Goal: Transaction & Acquisition: Purchase product/service

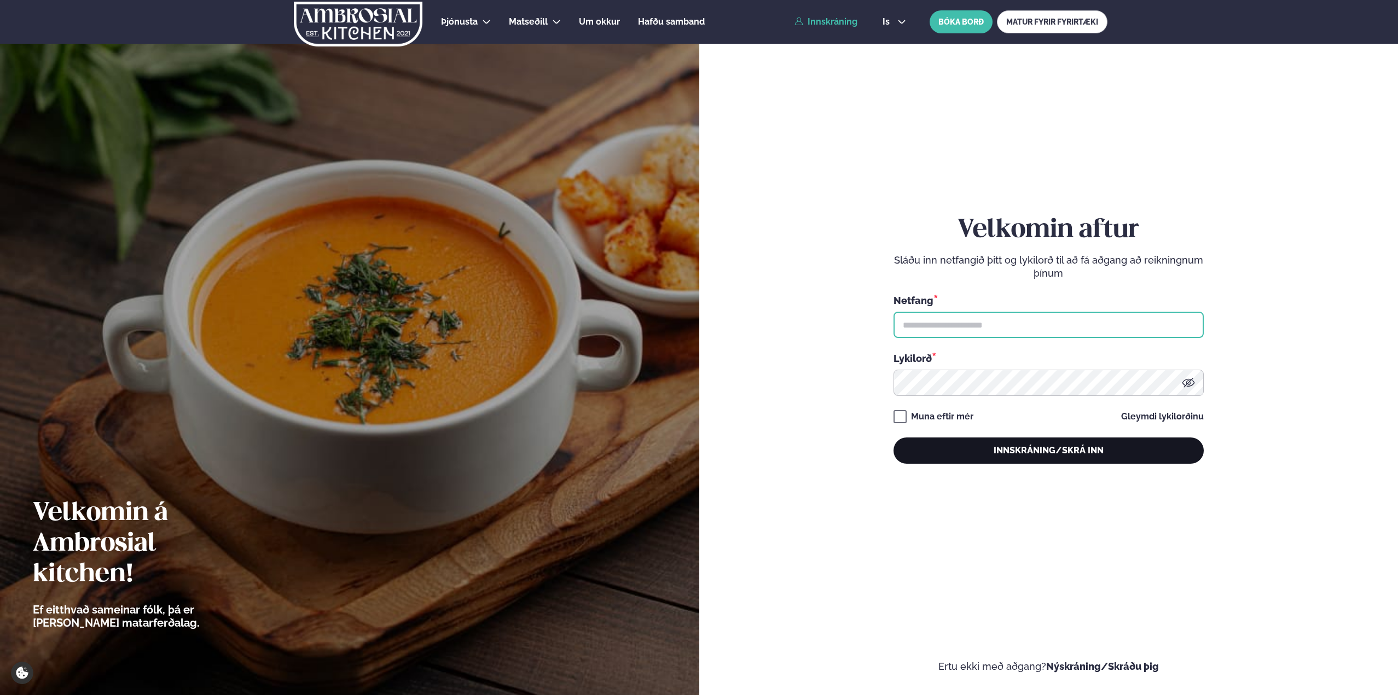
type input "**********"
click at [1050, 453] on button "Innskráning/Skrá inn" at bounding box center [1048, 451] width 310 height 26
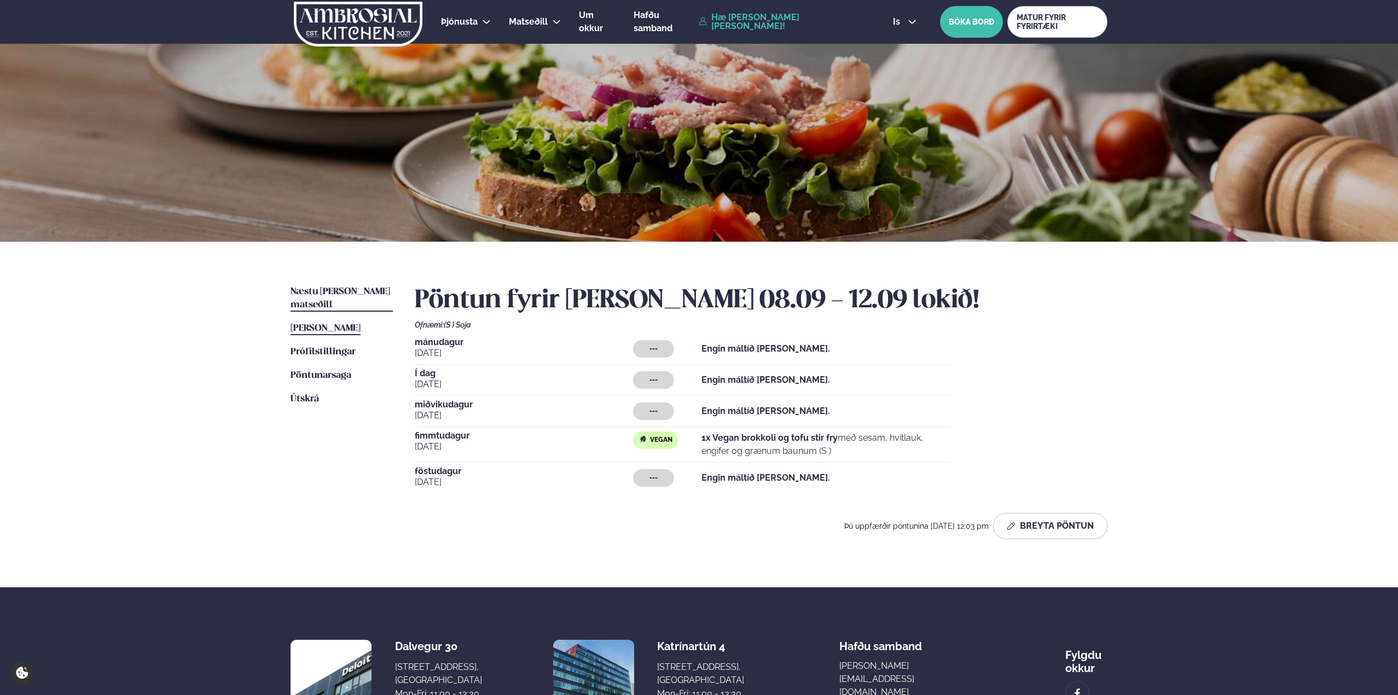
click at [318, 294] on span "Næstu [PERSON_NAME] matseðill" at bounding box center [340, 298] width 100 height 22
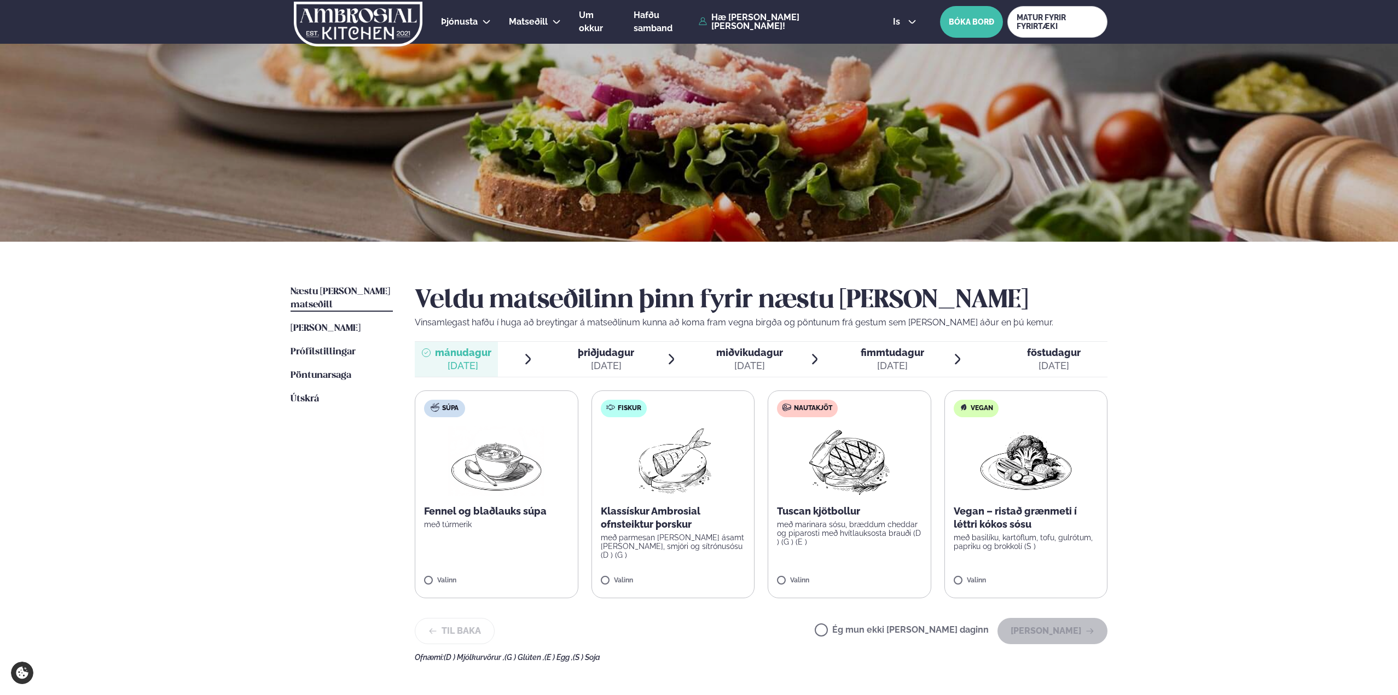
click at [742, 362] on div "[DATE]" at bounding box center [749, 365] width 67 height 13
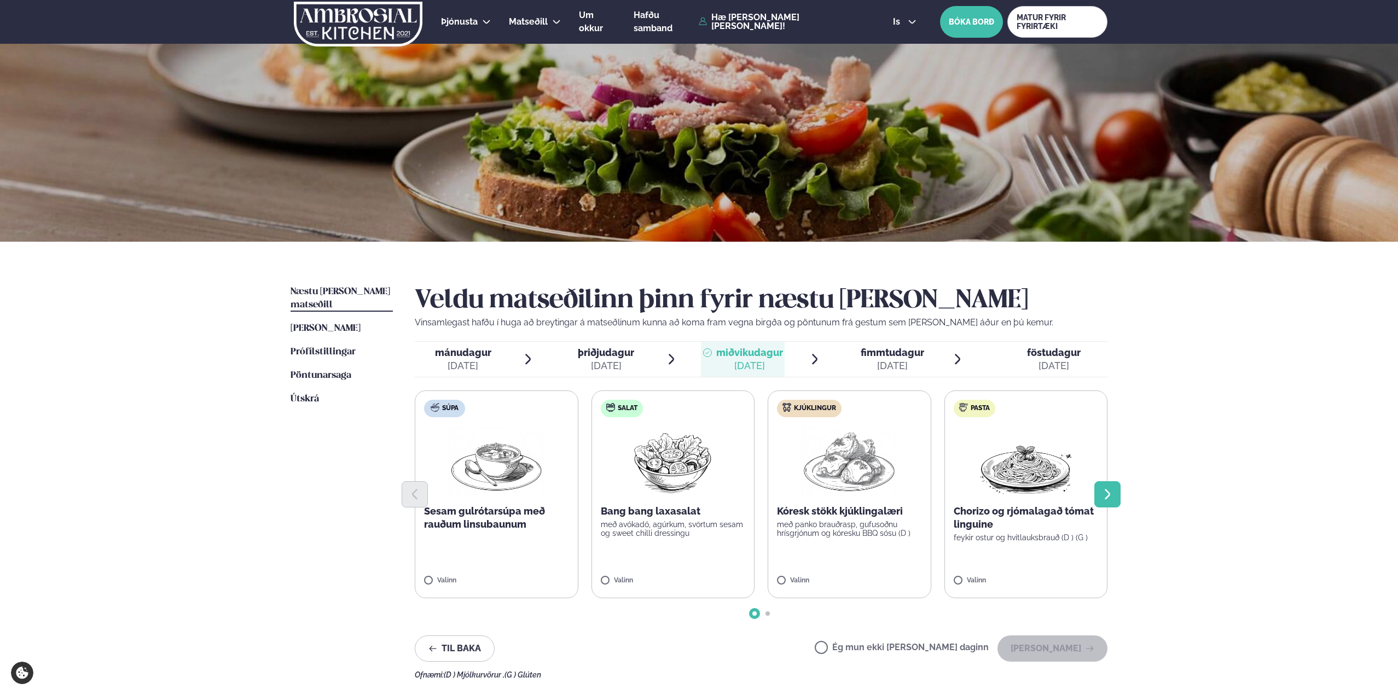
click at [1113, 497] on icon "Next slide" at bounding box center [1107, 494] width 13 height 13
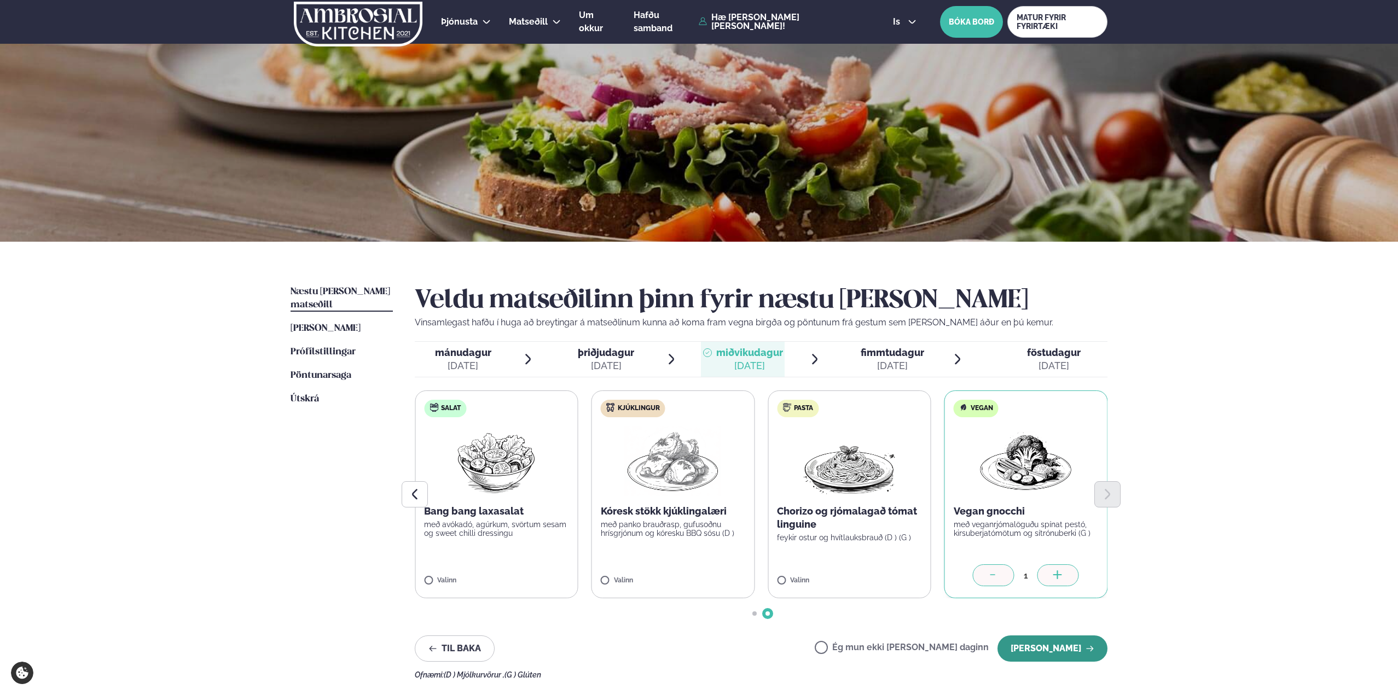
click at [1077, 645] on button "[PERSON_NAME]" at bounding box center [1052, 649] width 110 height 26
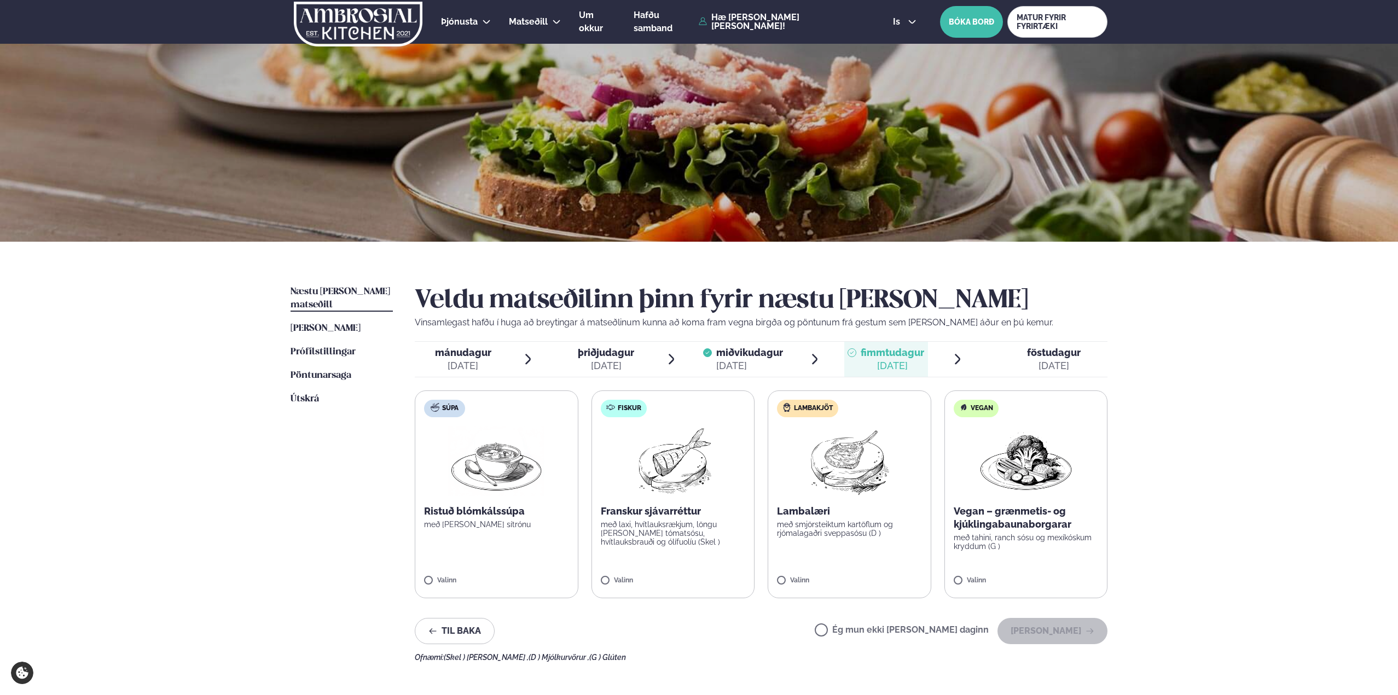
click at [1010, 553] on label "Vegan Vegan – grænmetis- og kjúklingabaunaborgarar með tahini, ranch sósu og me…" at bounding box center [1026, 495] width 164 height 208
click at [1076, 631] on button "[PERSON_NAME]" at bounding box center [1052, 631] width 110 height 26
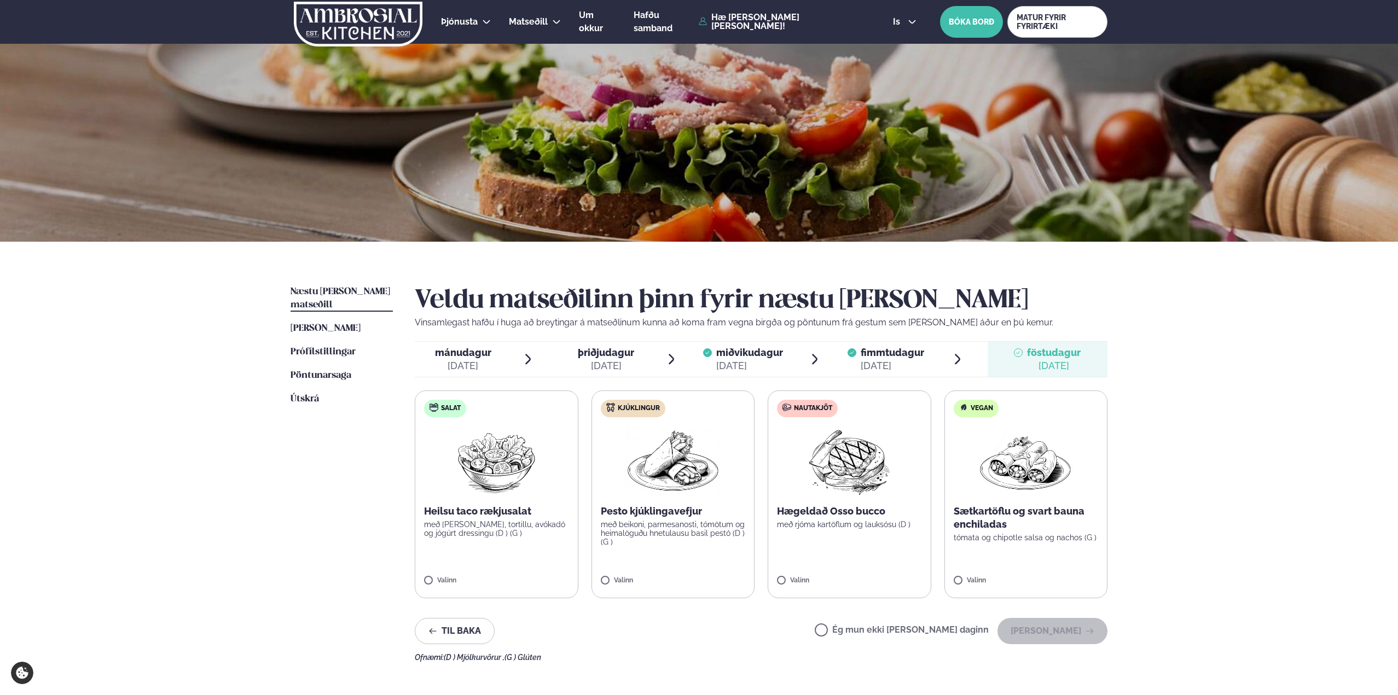
click at [710, 347] on div at bounding box center [707, 359] width 9 height 26
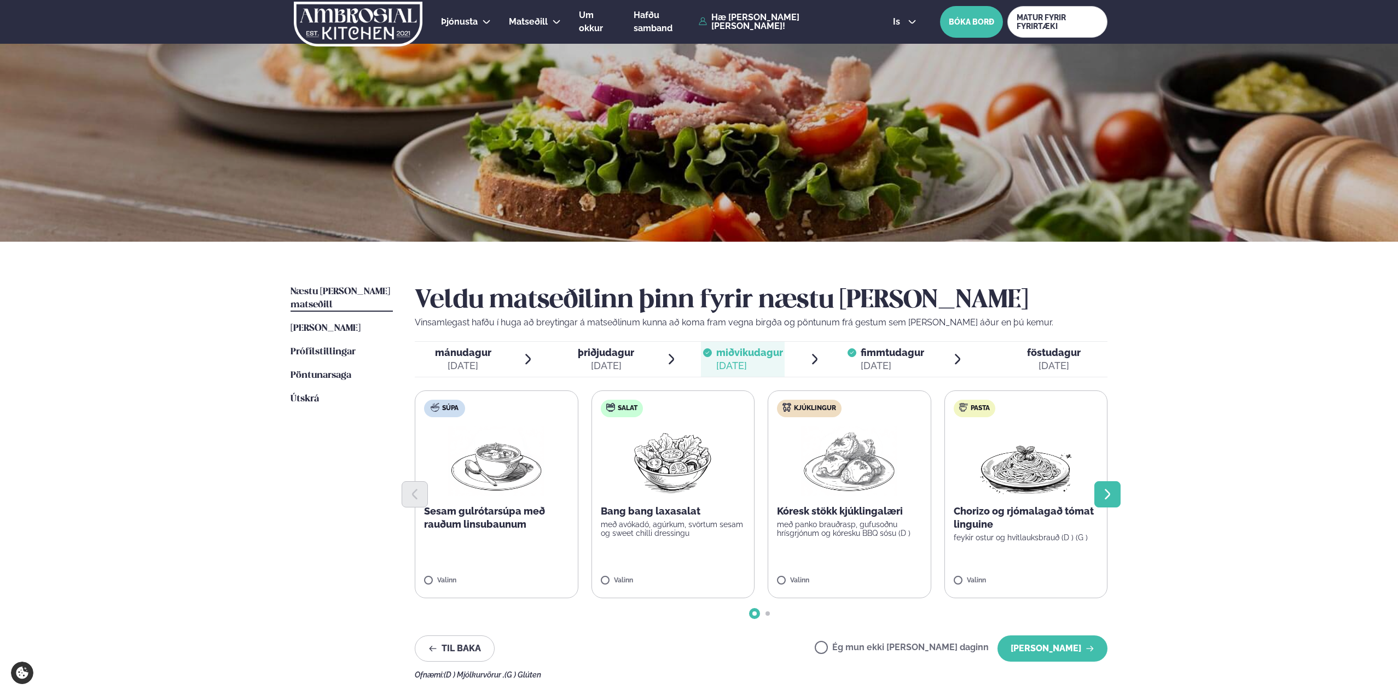
click at [1107, 497] on icon "Next slide" at bounding box center [1106, 494] width 5 height 10
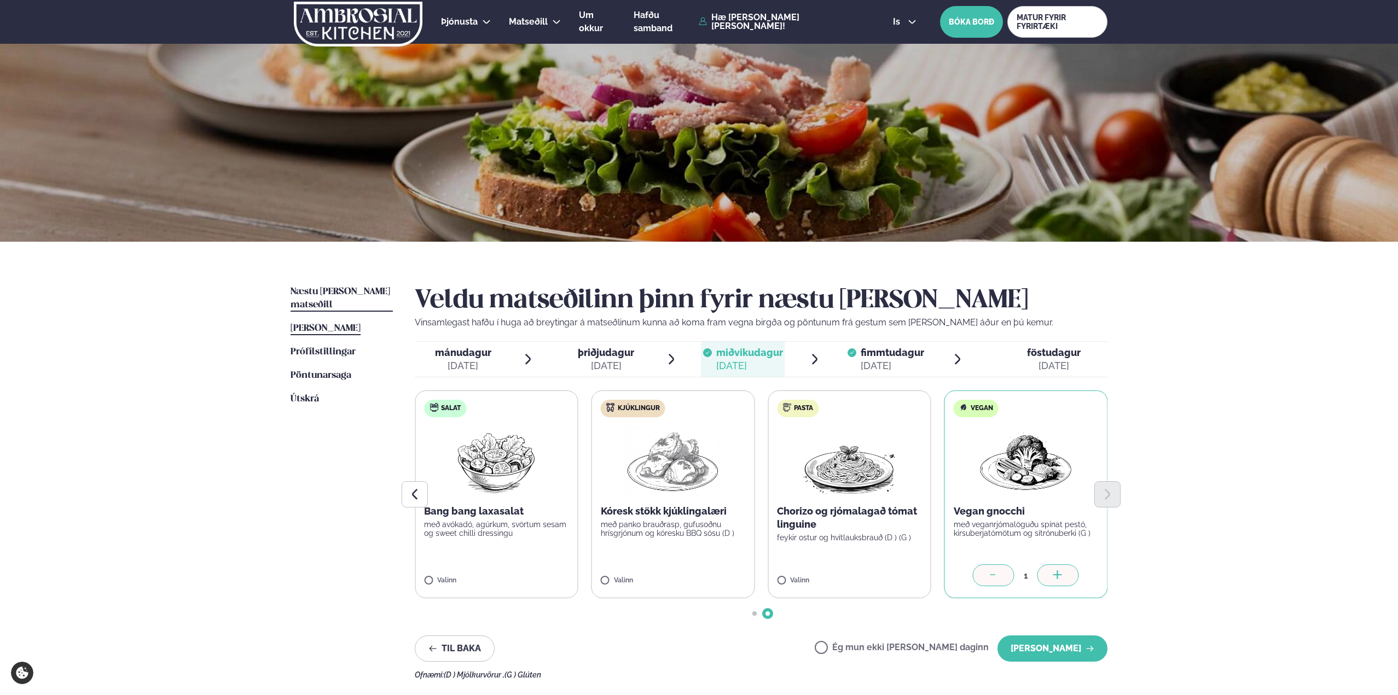
click at [348, 324] on span "[PERSON_NAME]" at bounding box center [325, 328] width 70 height 9
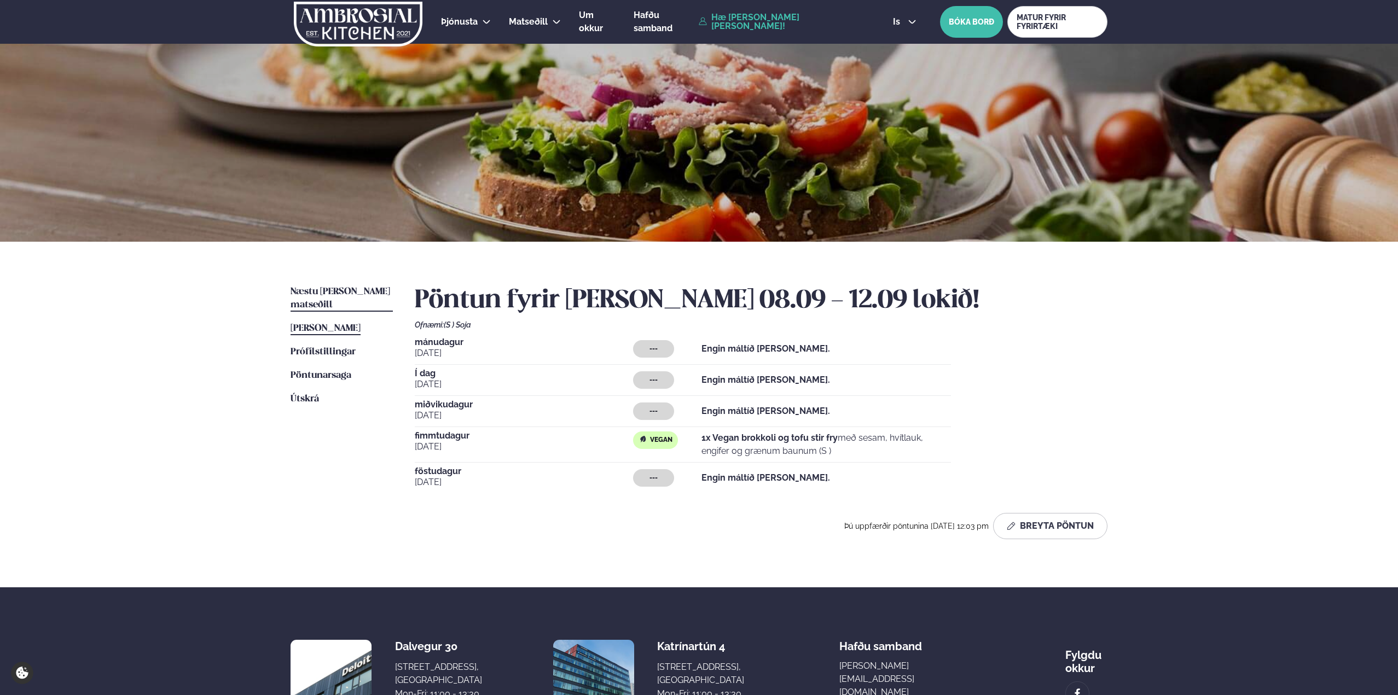
click at [342, 289] on span "Næstu [PERSON_NAME] matseðill" at bounding box center [340, 298] width 100 height 22
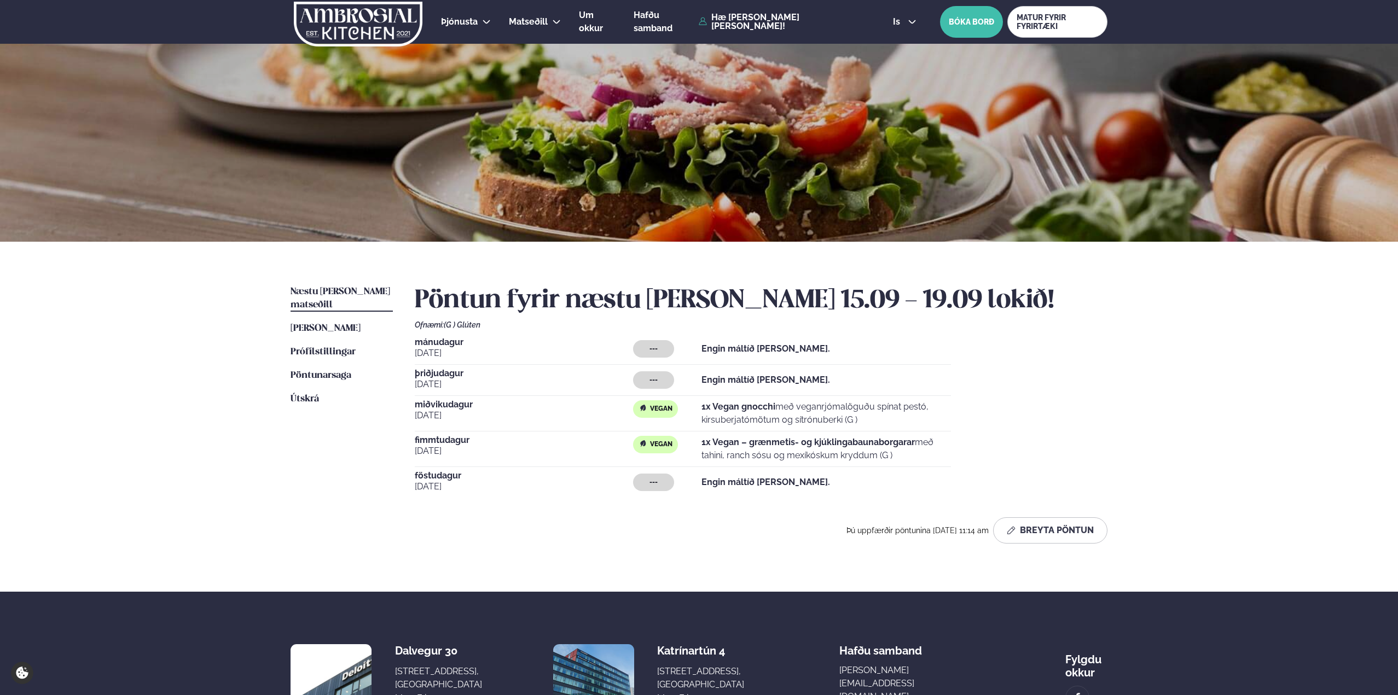
click at [538, 306] on h2 "Pöntun fyrir næstu [PERSON_NAME] 15.09 - 19.09 lokið!" at bounding box center [761, 301] width 693 height 31
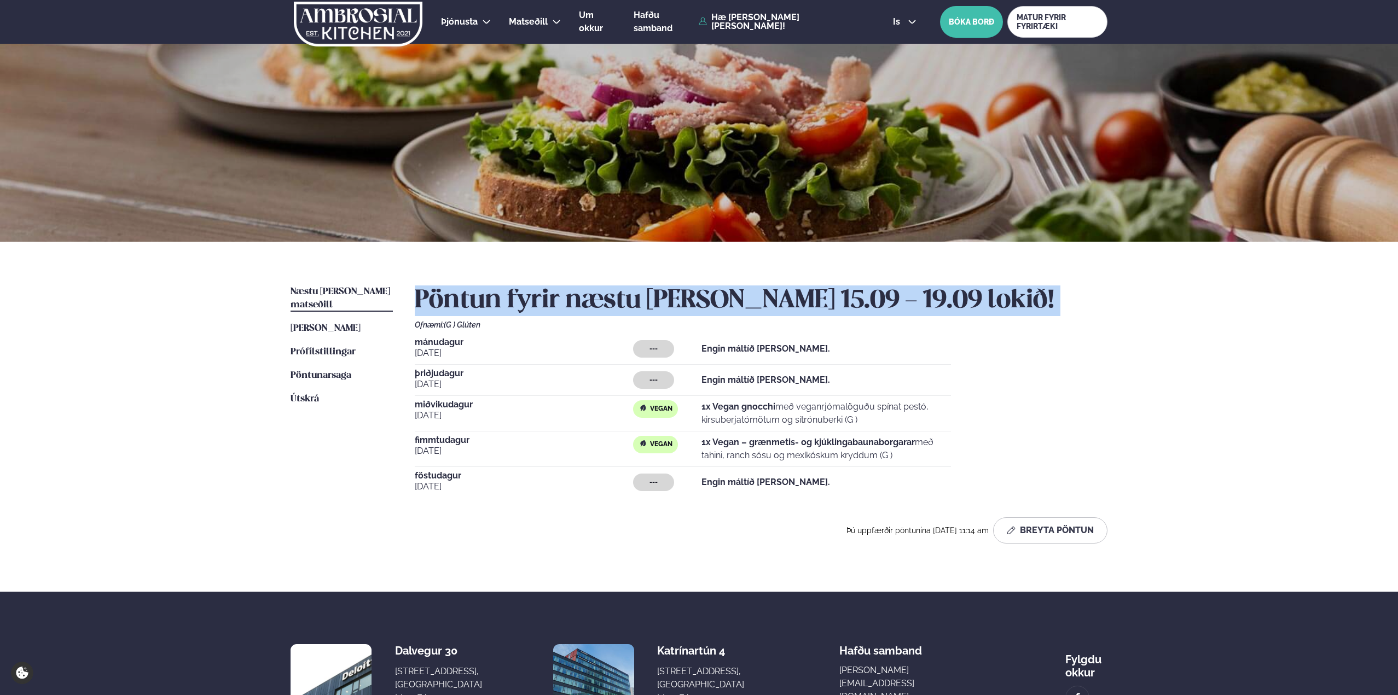
click at [538, 306] on h2 "Pöntun fyrir næstu [PERSON_NAME] 15.09 - 19.09 lokið!" at bounding box center [761, 301] width 693 height 31
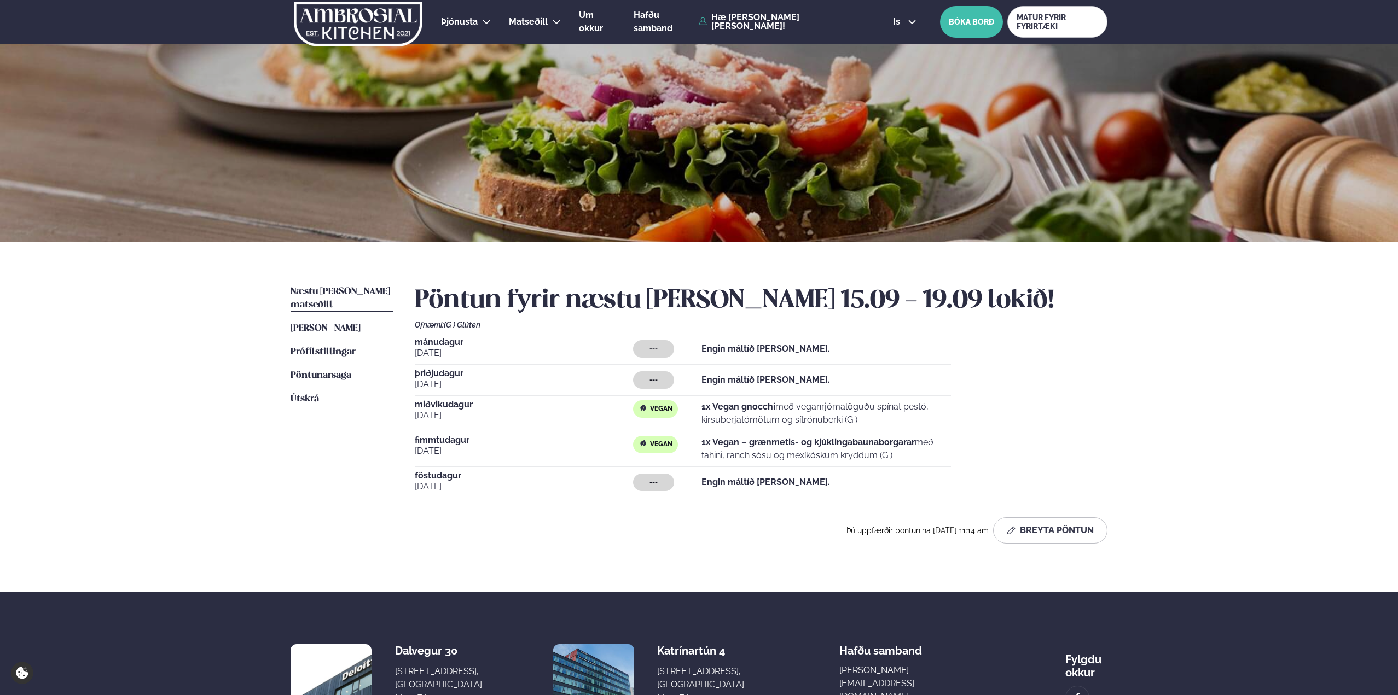
click at [533, 317] on div "Pöntun fyrir næstu [PERSON_NAME] 15.09 - 19.09 lokið! Ofnæmi: (G ) Glúten [DATE…" at bounding box center [761, 415] width 693 height 258
click at [313, 371] on span "Pöntunarsaga" at bounding box center [320, 375] width 61 height 9
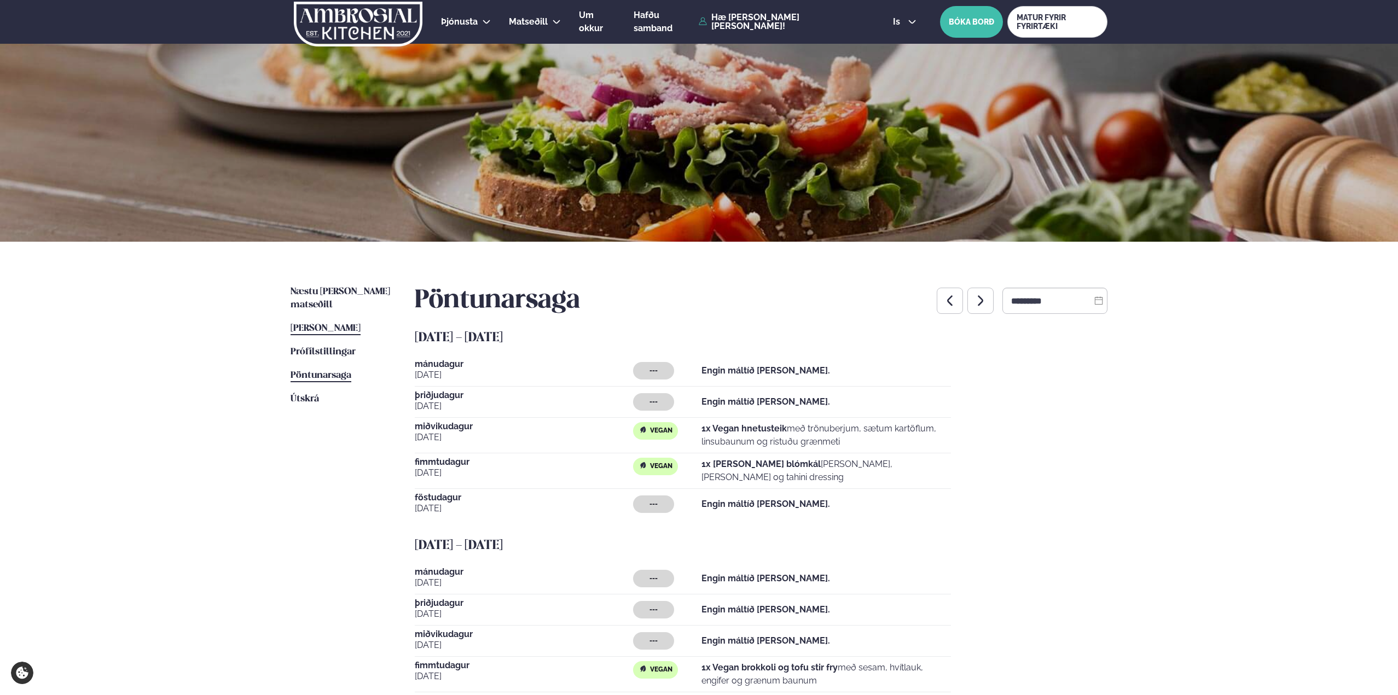
click at [316, 324] on span "[PERSON_NAME]" at bounding box center [325, 328] width 70 height 9
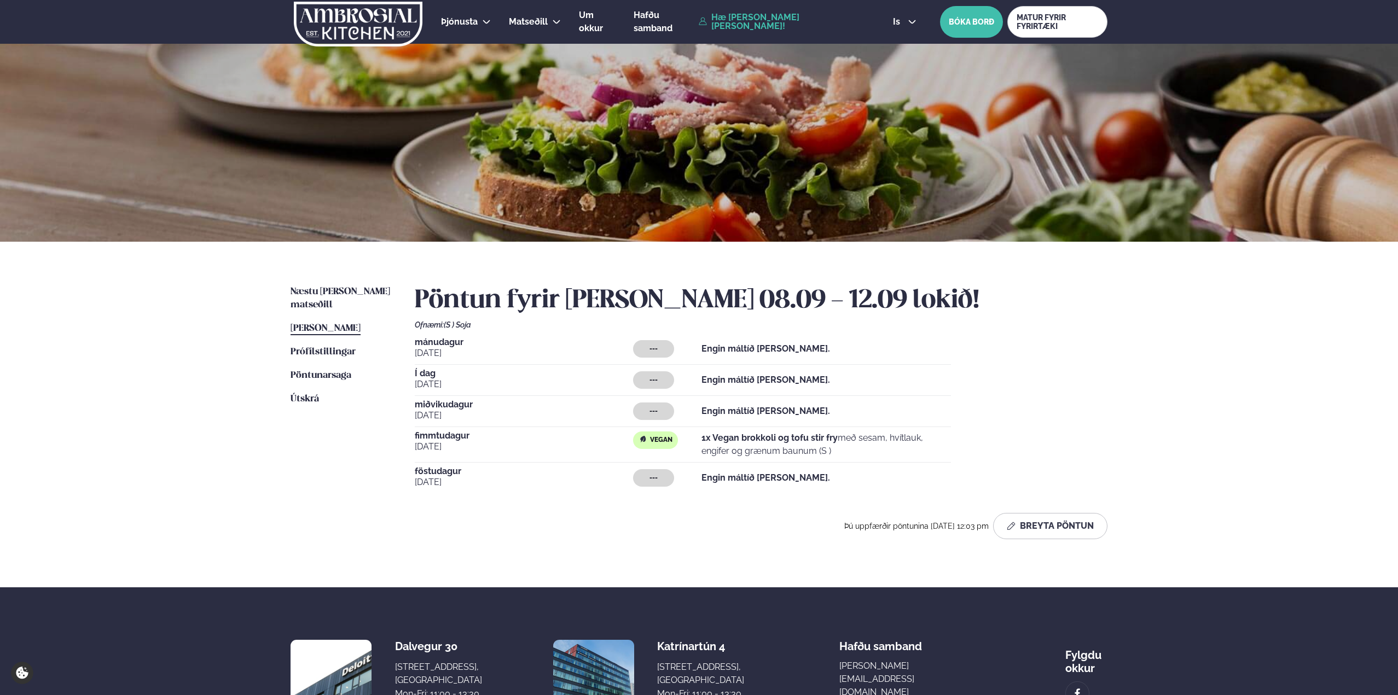
drag, startPoint x: 427, startPoint y: 398, endPoint x: 432, endPoint y: 402, distance: 6.7
click at [426, 398] on div "[DATE] --- Engin máltíð [PERSON_NAME]. Í dag [DATE] --- Engin máltíð [PERSON_NA…" at bounding box center [761, 415] width 693 height 155
click at [719, 416] on strong "Engin máltíð [PERSON_NAME]." at bounding box center [765, 411] width 129 height 10
click at [1048, 529] on button "Breyta Pöntun" at bounding box center [1050, 526] width 114 height 26
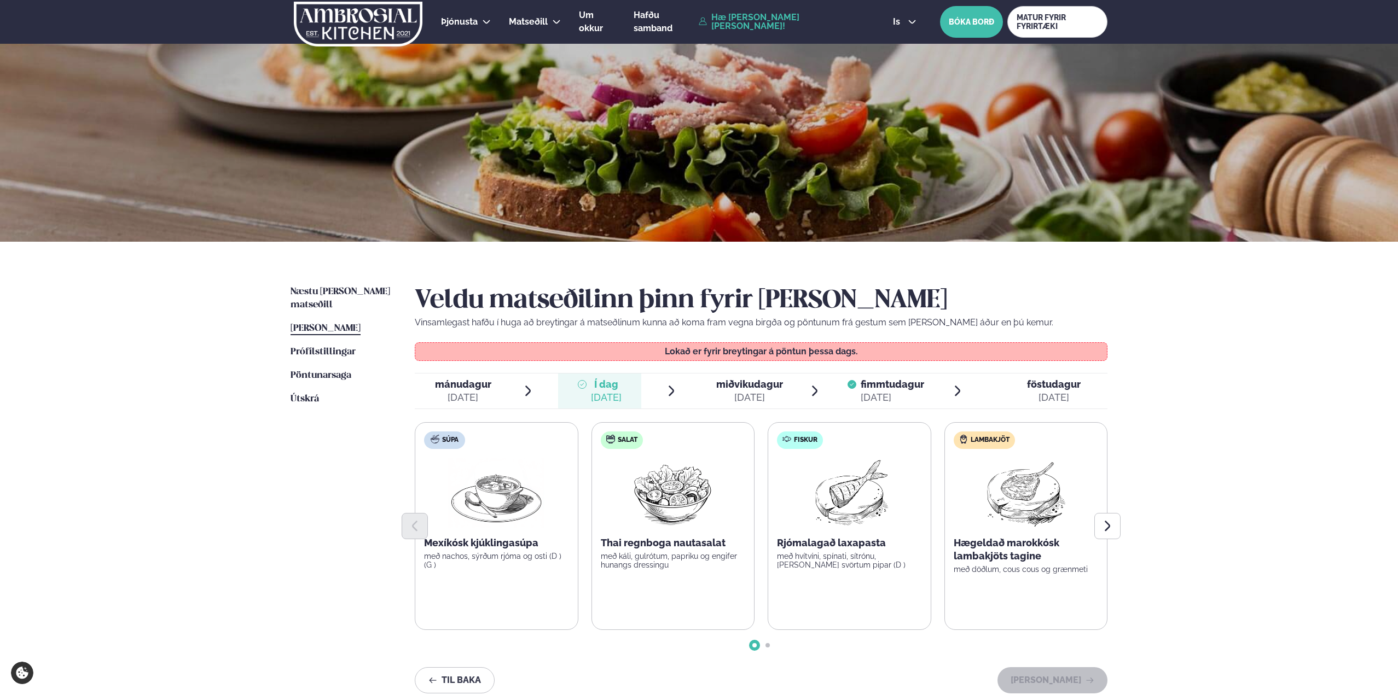
click at [743, 392] on div "[DATE]" at bounding box center [749, 397] width 67 height 13
